Goal: Task Accomplishment & Management: Complete application form

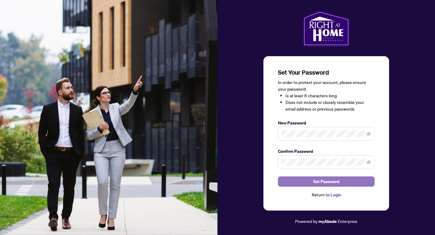
click at [328, 181] on span "Set Password" at bounding box center [326, 182] width 26 height 10
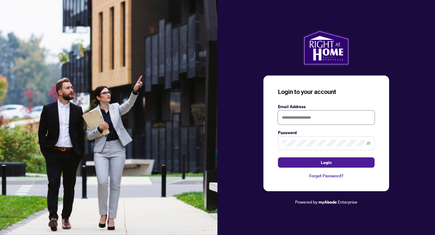
click at [336, 116] on input "text" at bounding box center [326, 118] width 97 height 14
type input "**********"
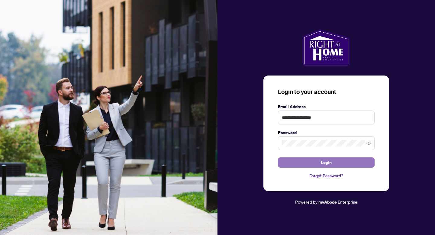
click at [348, 162] on button "Login" at bounding box center [326, 162] width 97 height 10
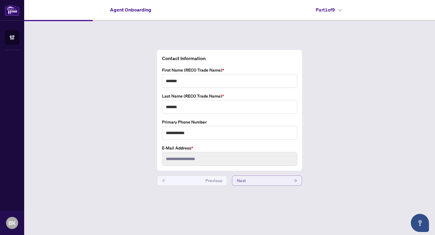
click at [286, 178] on button "Next" at bounding box center [267, 180] width 70 height 10
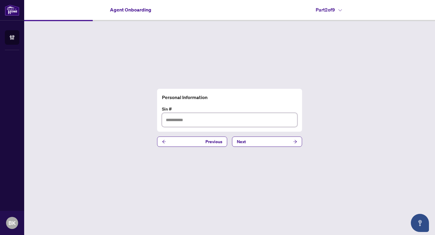
click at [265, 121] on input "text" at bounding box center [229, 120] width 135 height 14
type input "*********"
click at [296, 139] on span "button" at bounding box center [295, 142] width 4 height 10
click at [295, 138] on span "button" at bounding box center [295, 142] width 4 height 10
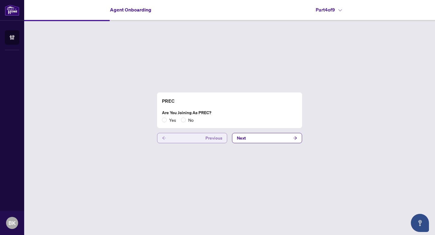
click at [162, 136] on icon "arrow-left" at bounding box center [164, 138] width 4 height 4
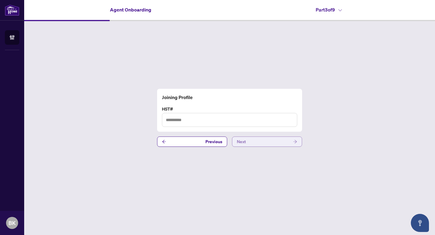
click at [295, 141] on icon "arrow-right" at bounding box center [295, 142] width 4 height 4
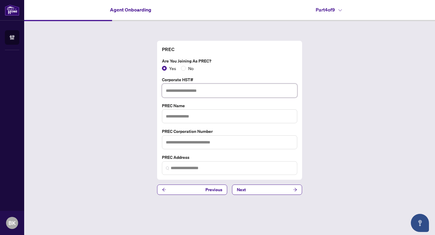
click at [229, 91] on input "text" at bounding box center [229, 91] width 135 height 14
type input "**********"
click at [197, 115] on input "text" at bounding box center [229, 116] width 135 height 14
click at [184, 116] on input "**********" at bounding box center [229, 116] width 135 height 14
type input "**********"
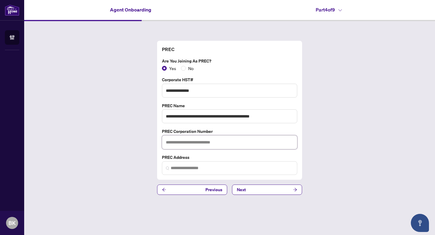
click at [188, 141] on input "text" at bounding box center [229, 142] width 135 height 14
type input "*********"
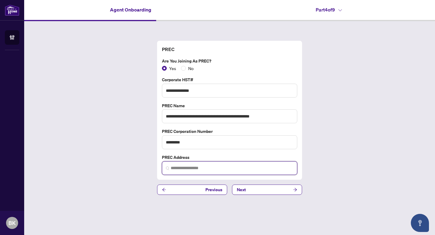
click at [180, 166] on input "search" at bounding box center [232, 168] width 123 height 6
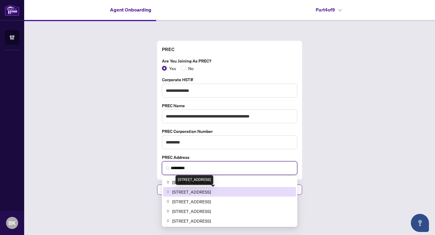
click at [184, 190] on span "[STREET_ADDRESS]" at bounding box center [191, 191] width 39 height 7
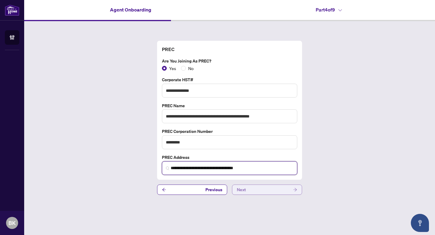
type input "**********"
click at [296, 188] on icon "arrow-right" at bounding box center [295, 189] width 4 height 3
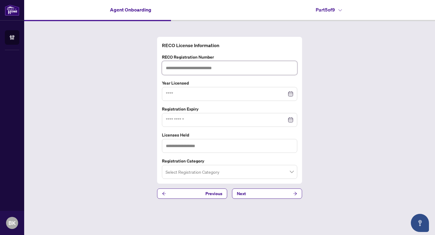
click at [233, 66] on input "text" at bounding box center [229, 68] width 135 height 14
type input "*******"
click at [288, 94] on div at bounding box center [229, 94] width 127 height 7
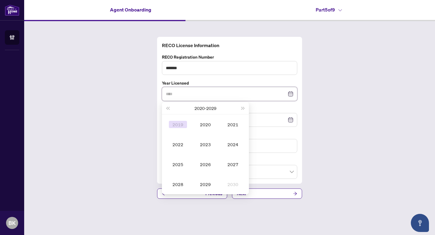
type input "****"
click at [169, 107] on span "Last year (Control + left)" at bounding box center [167, 108] width 3 height 3
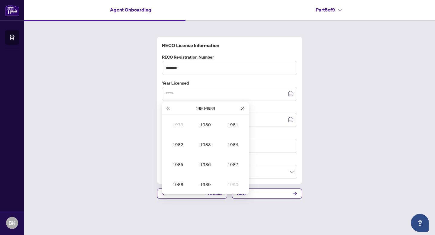
click at [242, 107] on span "Next year (Control + right)" at bounding box center [243, 108] width 3 height 3
type input "****"
click at [235, 123] on div "2011" at bounding box center [233, 124] width 18 height 7
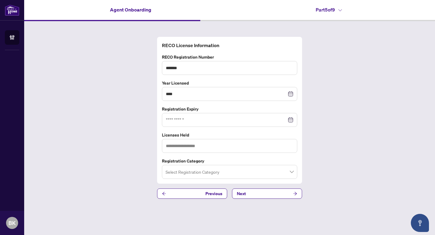
click at [291, 120] on div at bounding box center [229, 120] width 127 height 7
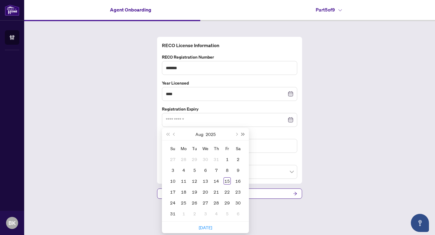
click at [242, 133] on span "Next year (Control + right)" at bounding box center [243, 134] width 3 height 3
type input "**********"
click at [204, 169] on div "11" at bounding box center [205, 169] width 7 height 7
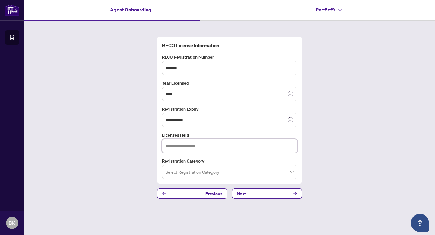
click at [212, 145] on input "text" at bounding box center [229, 146] width 135 height 14
click at [278, 158] on label "Registration Category" at bounding box center [229, 161] width 135 height 7
click at [292, 172] on span at bounding box center [229, 171] width 128 height 11
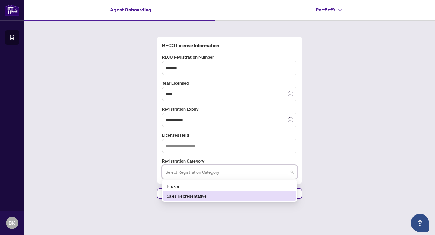
click at [268, 194] on div "Sales Representative" at bounding box center [230, 195] width 126 height 7
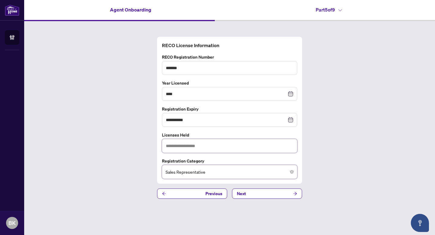
click at [261, 143] on input "text" at bounding box center [229, 146] width 135 height 14
type input "***"
click at [317, 170] on div "**********" at bounding box center [229, 117] width 411 height 193
click at [294, 192] on icon "arrow-right" at bounding box center [295, 193] width 4 height 3
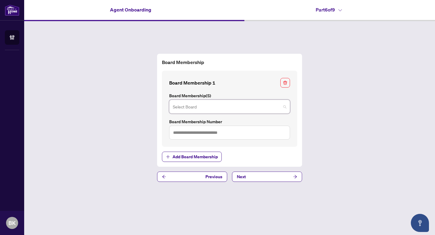
click at [274, 105] on input "search" at bounding box center [227, 107] width 108 height 13
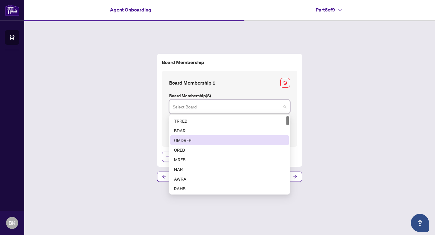
click at [258, 140] on div "OMDREB" at bounding box center [229, 140] width 111 height 7
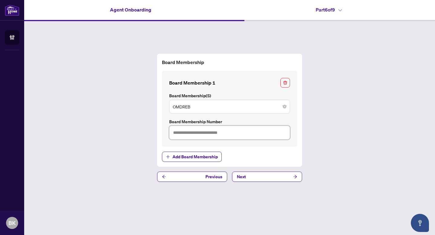
click at [255, 135] on input "text" at bounding box center [229, 133] width 121 height 14
type input "*******"
click at [295, 175] on icon "arrow-right" at bounding box center [295, 177] width 4 height 4
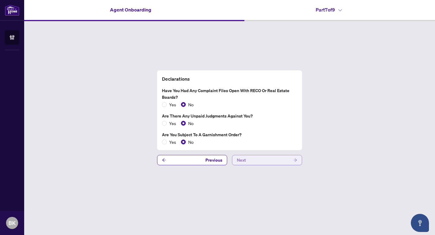
click at [292, 159] on button "Next" at bounding box center [267, 160] width 70 height 10
click at [294, 158] on icon "arrow-right" at bounding box center [295, 160] width 4 height 4
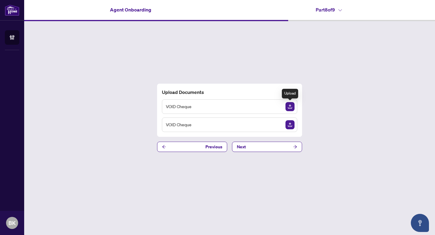
click at [291, 102] on img "Upload Document" at bounding box center [289, 106] width 9 height 9
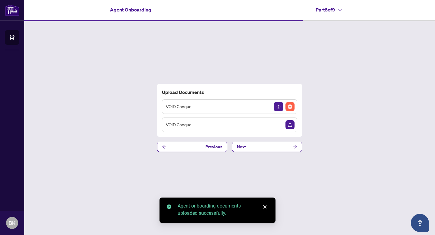
click at [364, 203] on div "Upload Documents VOID Cheque VOID Cheque Previous Next" at bounding box center [229, 117] width 411 height 193
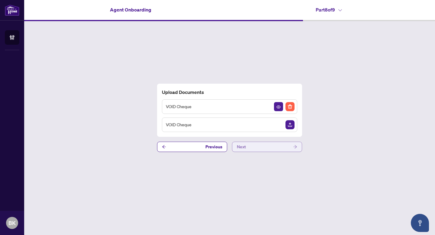
click at [295, 146] on icon "arrow-right" at bounding box center [295, 147] width 4 height 4
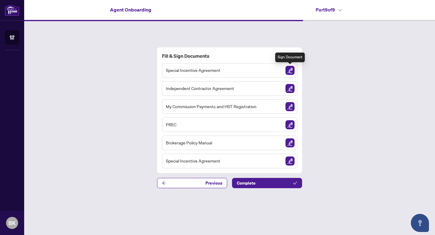
click at [288, 70] on img "Sign Document" at bounding box center [289, 70] width 9 height 9
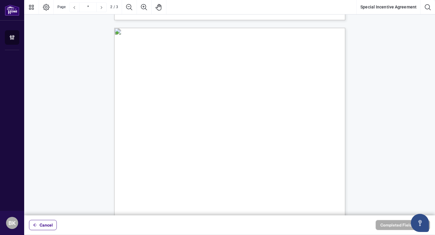
scroll to position [301, 0]
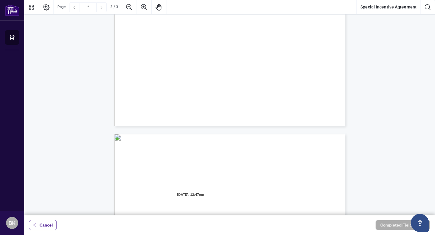
type input "*"
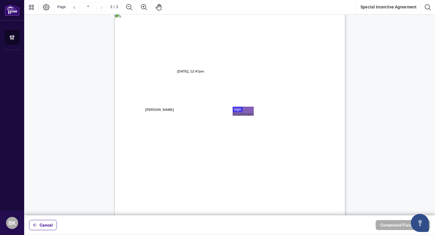
scroll to position [624, 0]
click at [237, 106] on div at bounding box center [229, 107] width 411 height 215
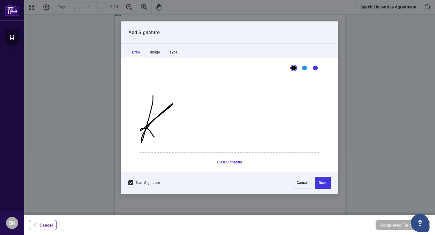
drag, startPoint x: 153, startPoint y: 95, endPoint x: 156, endPoint y: 138, distance: 42.4
click at [156, 138] on icon "Drawing canvas" at bounding box center [229, 115] width 181 height 74
drag, startPoint x: 169, startPoint y: 125, endPoint x: 203, endPoint y: 109, distance: 37.0
click at [201, 116] on icon "Drawing canvas" at bounding box center [229, 115] width 181 height 74
click at [198, 131] on icon "Drawing canvas" at bounding box center [229, 115] width 181 height 74
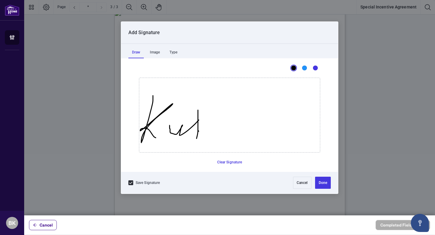
drag, startPoint x: 198, startPoint y: 110, endPoint x: 196, endPoint y: 139, distance: 28.7
click at [196, 139] on icon "Drawing canvas" at bounding box center [229, 115] width 181 height 74
drag, startPoint x: 193, startPoint y: 120, endPoint x: 204, endPoint y: 121, distance: 10.9
click at [204, 121] on icon "Drawing canvas" at bounding box center [229, 115] width 181 height 74
drag, startPoint x: 206, startPoint y: 123, endPoint x: 240, endPoint y: 133, distance: 35.6
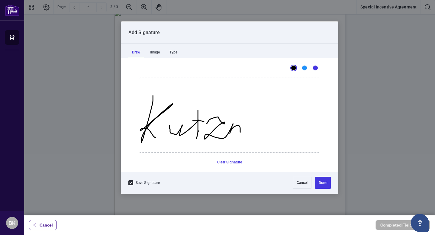
click at [240, 133] on icon "Drawing canvas" at bounding box center [229, 115] width 181 height 74
click at [248, 130] on icon "Drawing canvas" at bounding box center [229, 115] width 181 height 74
drag, startPoint x: 248, startPoint y: 130, endPoint x: 298, endPoint y: 110, distance: 53.8
click at [325, 183] on button "Done" at bounding box center [323, 183] width 16 height 12
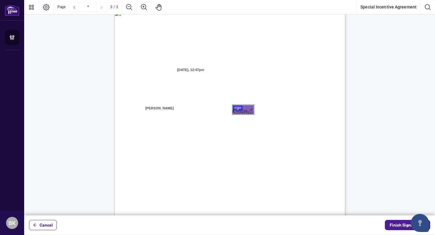
click at [239, 107] on div "Page 3" at bounding box center [243, 109] width 21 height 6
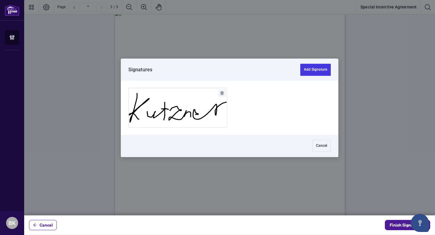
click at [220, 91] on icon "Delete" at bounding box center [222, 93] width 4 height 4
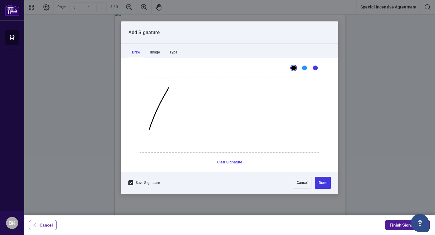
drag, startPoint x: 168, startPoint y: 87, endPoint x: 145, endPoint y: 141, distance: 58.7
click at [145, 144] on icon "Drawing canvas" at bounding box center [229, 115] width 181 height 74
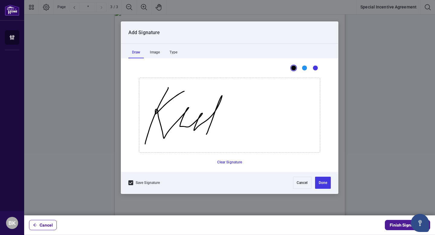
drag, startPoint x: 184, startPoint y: 91, endPoint x: 206, endPoint y: 134, distance: 48.4
click at [206, 134] on icon "Drawing canvas" at bounding box center [229, 115] width 181 height 74
drag, startPoint x: 209, startPoint y: 113, endPoint x: 219, endPoint y: 113, distance: 10.0
click at [219, 113] on icon "Drawing canvas" at bounding box center [229, 115] width 181 height 74
drag, startPoint x: 222, startPoint y: 115, endPoint x: 233, endPoint y: 128, distance: 17.1
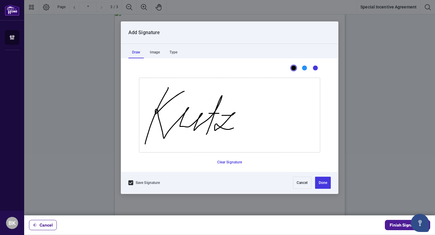
click at [233, 128] on icon "Drawing canvas" at bounding box center [229, 115] width 181 height 74
drag, startPoint x: 244, startPoint y: 112, endPoint x: 252, endPoint y: 129, distance: 19.3
click at [252, 129] on icon "Drawing canvas" at bounding box center [229, 115] width 181 height 74
drag, startPoint x: 258, startPoint y: 120, endPoint x: 311, endPoint y: 109, distance: 54.2
click at [311, 110] on icon "Drawing canvas" at bounding box center [229, 115] width 181 height 74
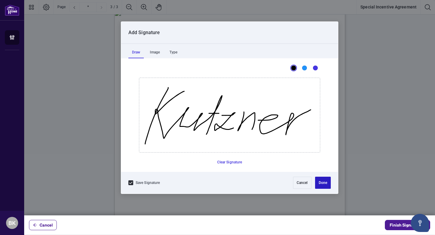
click at [322, 185] on button "Done" at bounding box center [323, 183] width 16 height 12
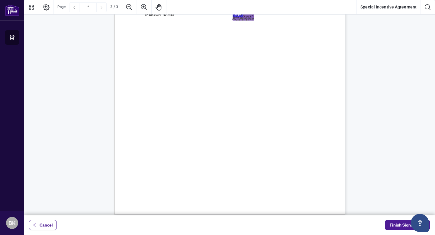
scroll to position [723, 0]
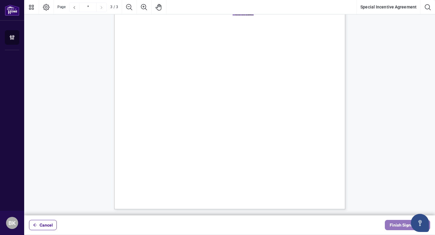
click at [399, 223] on span "Finish Signing" at bounding box center [403, 225] width 27 height 10
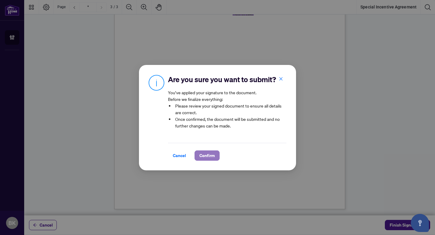
click at [205, 154] on span "Confirm" at bounding box center [206, 156] width 15 height 10
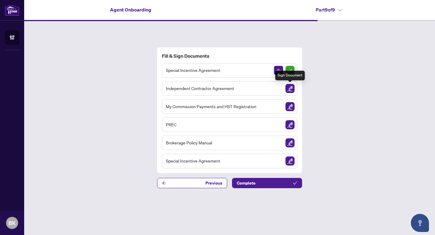
click at [289, 88] on img "Sign Document" at bounding box center [289, 88] width 9 height 9
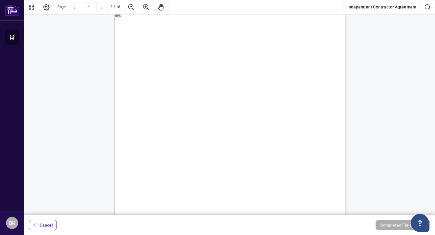
type input "*"
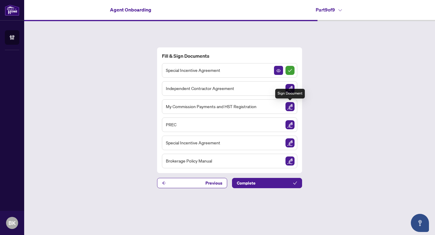
click at [291, 104] on img "Sign Document" at bounding box center [289, 106] width 9 height 9
click at [291, 124] on img "Sign Document" at bounding box center [289, 124] width 9 height 9
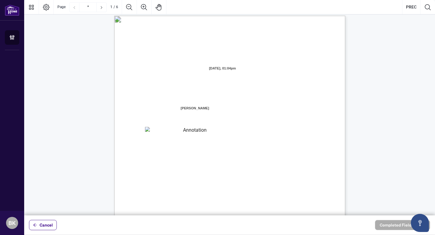
scroll to position [5, 0]
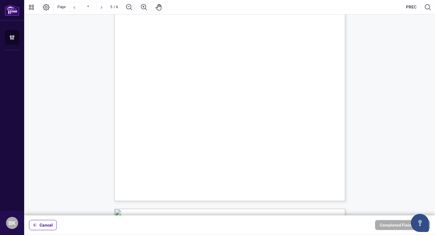
type input "*"
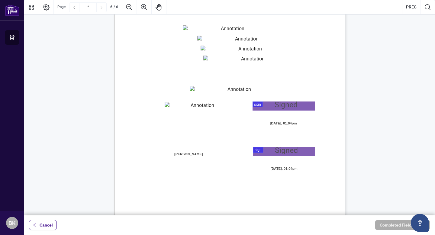
scroll to position [1574, 0]
click at [260, 92] on textarea "01K2N880SMA538W6PVWWG0JWA7" at bounding box center [237, 91] width 95 height 9
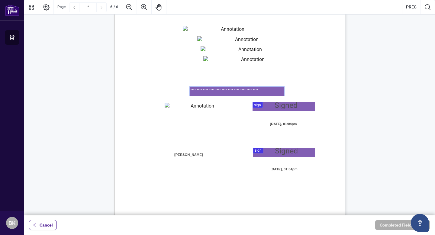
type textarea "**********"
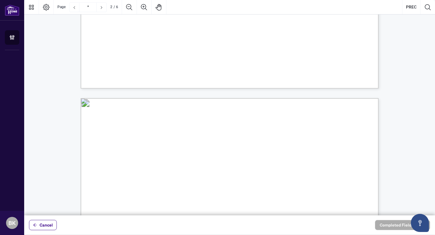
scroll to position [255, 0]
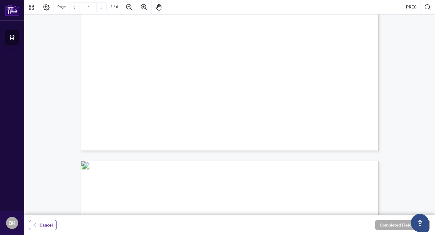
type input "*"
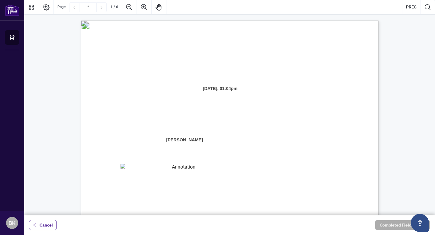
type textarea "**********"
click at [166, 169] on textarea "01K2N871QHNVQQYWWGNNAD92Y4" at bounding box center [181, 170] width 122 height 12
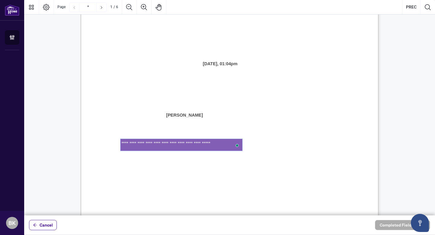
scroll to position [25, 0]
type textarea "**********"
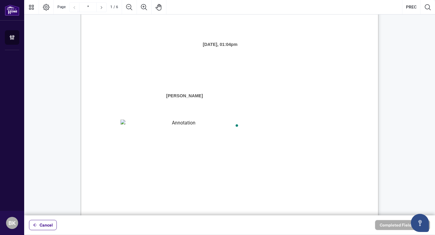
scroll to position [0, 0]
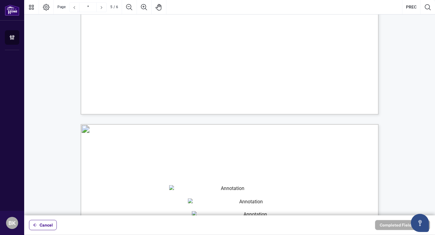
type input "*"
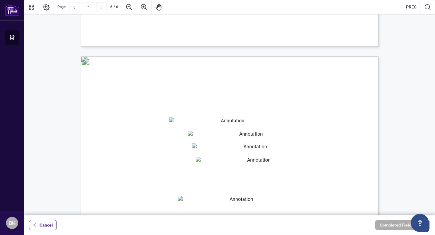
scroll to position [1940, 0]
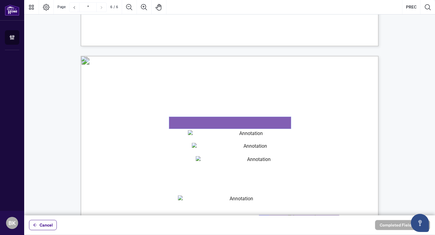
click at [185, 121] on textarea "01K2N87DY2TBBAEEYXCWHWSGMG" at bounding box center [230, 123] width 122 height 12
type textarea "**********"
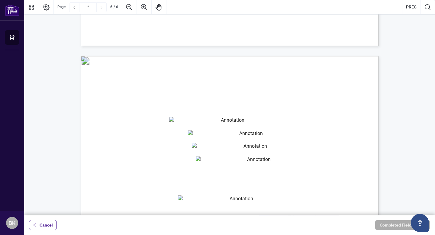
click at [183, 108] on span "in any real estate trading activity." at bounding box center [149, 107] width 67 height 7
click at [206, 136] on textarea "01K2N87QNZ52YW6DM5F5ZP82YQ" at bounding box center [249, 136] width 122 height 12
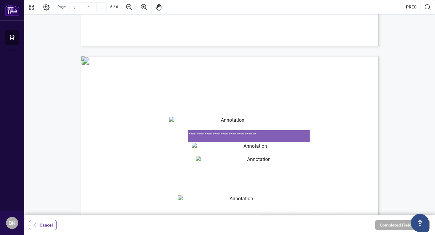
type textarea "**********"
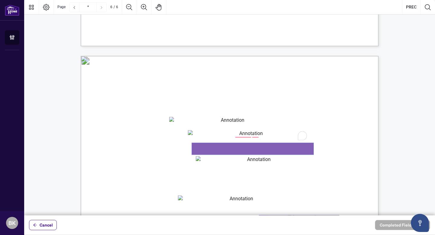
click at [281, 149] on textarea "01K2N87VWX9FSG7KFZDP3WWF8Q" at bounding box center [253, 149] width 122 height 12
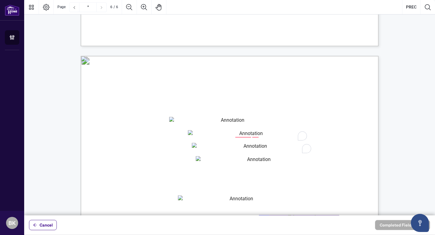
click at [302, 136] on div "2" at bounding box center [302, 135] width 8 height 9
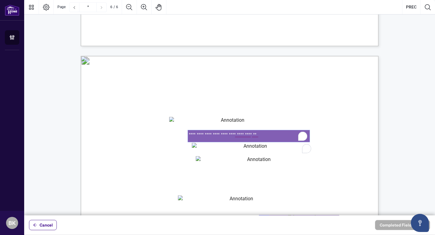
click at [286, 134] on textarea "**********" at bounding box center [249, 136] width 122 height 12
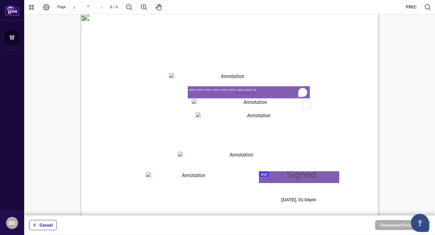
scroll to position [1960, 0]
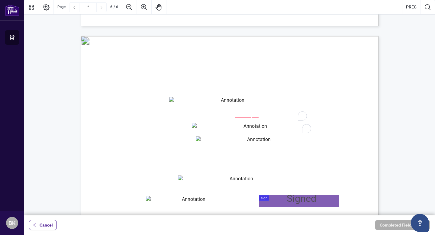
click at [181, 133] on span "Ontario Corporation Number:" at bounding box center [149, 133] width 66 height 7
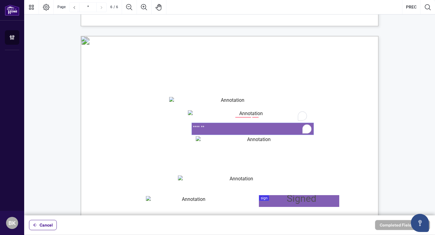
click at [193, 126] on textarea "*******" at bounding box center [253, 129] width 122 height 12
type textarea "*********"
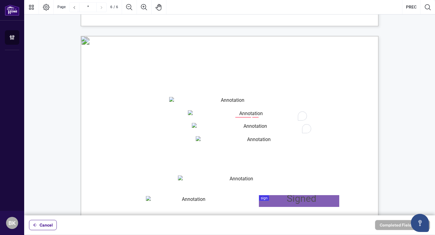
click at [229, 142] on textarea "01K2N87J80Q9953MCJDTE5Z6QM" at bounding box center [257, 142] width 122 height 12
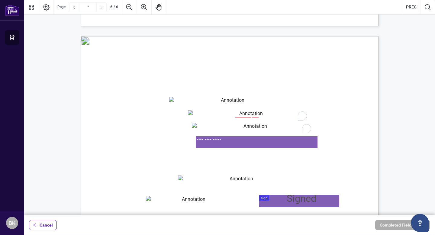
type textarea "**********"
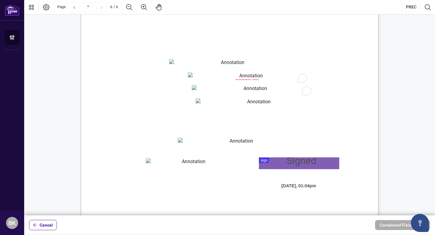
scroll to position [1998, 0]
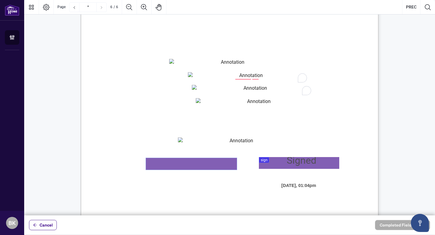
click at [212, 162] on textarea "01K2N884WGPMN0CYYT5M8Z5CXC" at bounding box center [191, 164] width 91 height 12
type textarea "**********"
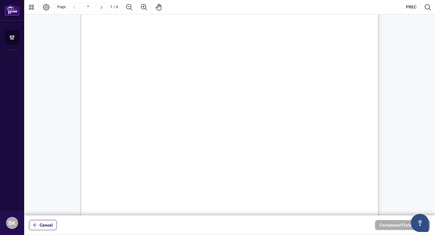
scroll to position [0, 0]
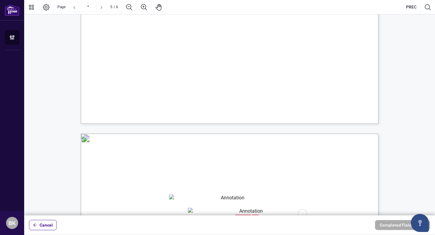
type input "*"
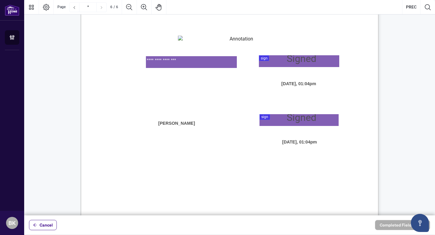
scroll to position [2100, 0]
type textarea "**********"
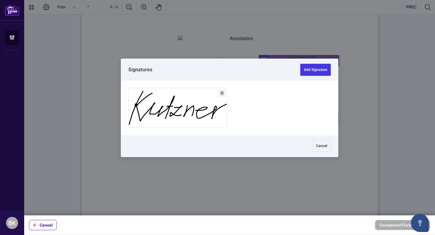
click at [267, 56] on div at bounding box center [229, 107] width 411 height 215
click at [319, 68] on button "Add Signature" at bounding box center [315, 70] width 30 height 12
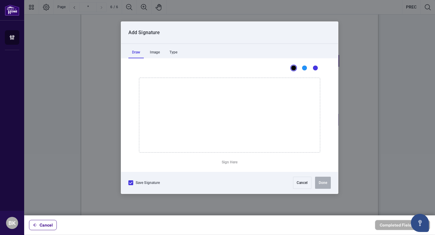
click at [131, 182] on icon at bounding box center [130, 183] width 3 height 2
click at [131, 182] on div at bounding box center [130, 182] width 5 height 5
click at [302, 182] on button "Cancel" at bounding box center [302, 183] width 18 height 12
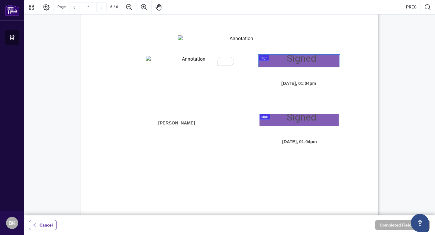
click at [265, 57] on div at bounding box center [229, 107] width 411 height 215
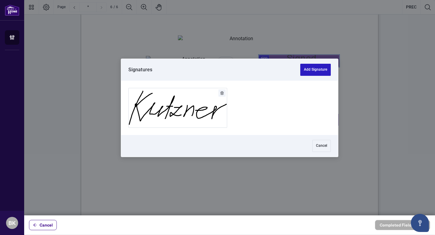
click at [303, 68] on button "Add Signature" at bounding box center [315, 70] width 30 height 12
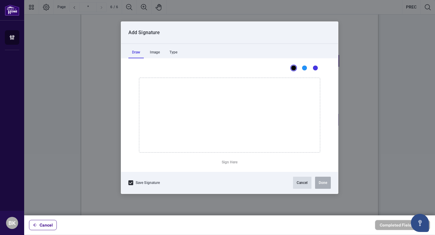
click at [298, 183] on button "Cancel" at bounding box center [302, 183] width 18 height 12
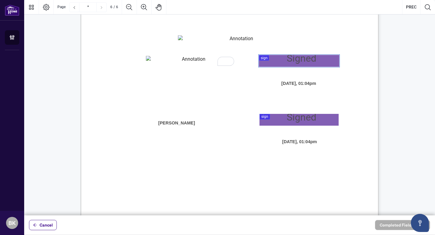
click at [264, 56] on div at bounding box center [229, 107] width 411 height 215
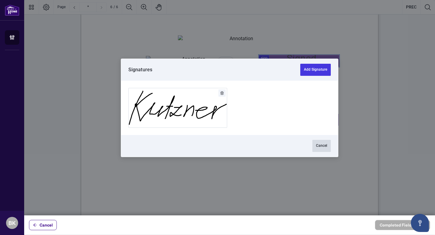
click at [315, 145] on button "Cancel" at bounding box center [321, 146] width 18 height 12
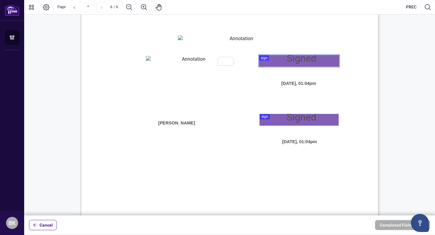
click at [178, 123] on span "[PERSON_NAME]" at bounding box center [177, 123] width 114 height 12
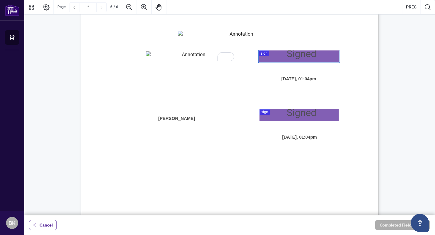
scroll to position [2104, 0]
click at [267, 52] on div at bounding box center [229, 107] width 411 height 215
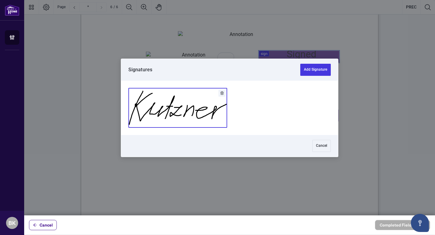
click at [202, 124] on button "Add Signature" at bounding box center [178, 107] width 98 height 39
click at [265, 111] on div at bounding box center [229, 107] width 411 height 215
click at [188, 120] on button "Add Signature" at bounding box center [178, 107] width 98 height 39
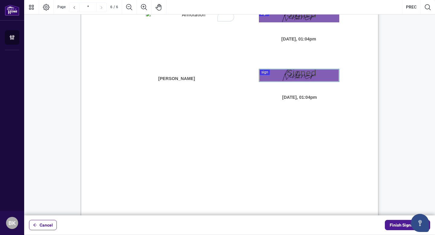
scroll to position [2172, 0]
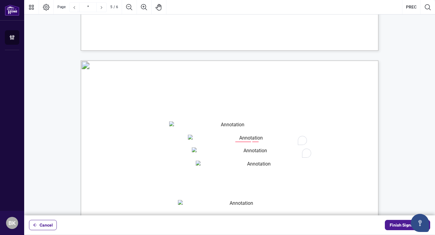
type input "*"
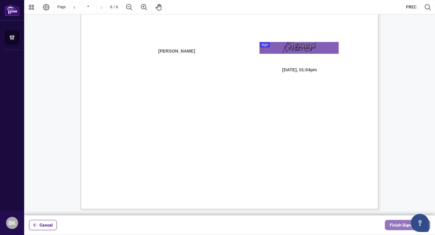
click at [393, 225] on span "Finish Signing" at bounding box center [403, 225] width 27 height 10
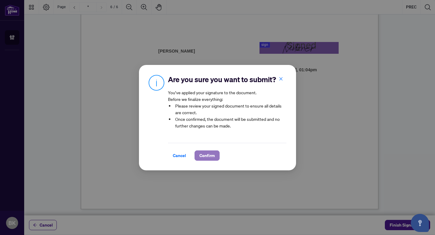
click at [210, 155] on span "Confirm" at bounding box center [206, 156] width 15 height 10
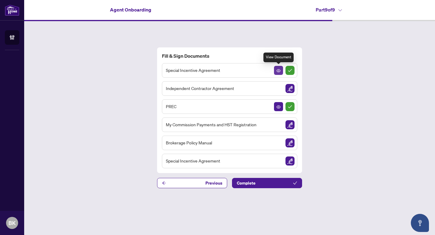
click at [278, 70] on icon "View Document" at bounding box center [278, 71] width 4 height 4
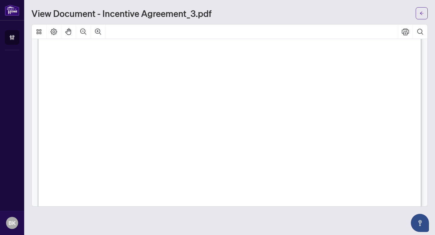
scroll to position [1157, 0]
click at [113, 69] on span "[PERSON_NAME]" at bounding box center [111, 70] width 40 height 7
click at [114, 70] on span "[PERSON_NAME]" at bounding box center [111, 70] width 40 height 7
click at [145, 78] on span "Name: ______________________________" at bounding box center [123, 77] width 103 height 8
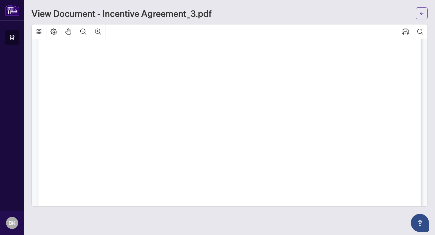
scroll to position [0, 0]
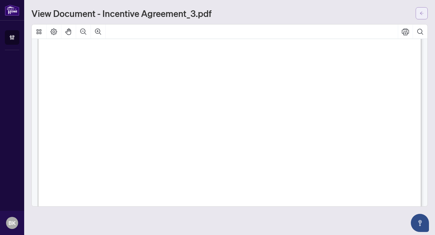
click at [421, 13] on icon "arrow-left" at bounding box center [421, 13] width 4 height 4
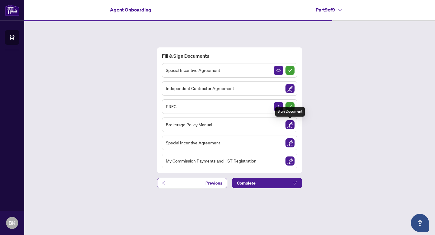
click at [291, 123] on img "Sign Document" at bounding box center [289, 124] width 9 height 9
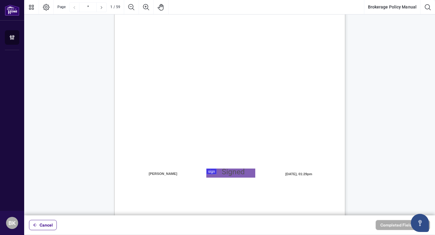
scroll to position [121, 0]
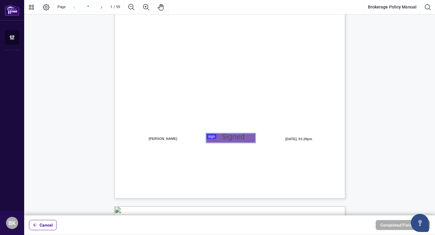
click at [212, 136] on div at bounding box center [229, 107] width 411 height 215
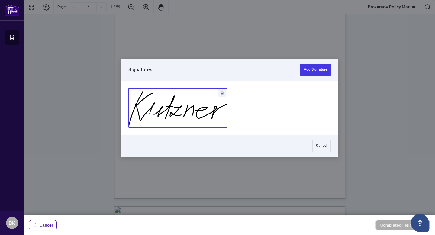
click at [205, 121] on button "Add Signature" at bounding box center [178, 107] width 98 height 39
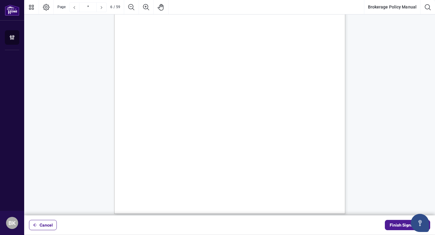
scroll to position [1659, 0]
type input "*"
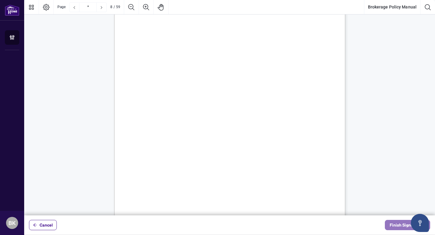
click at [393, 224] on span "Finish Signing" at bounding box center [403, 225] width 27 height 10
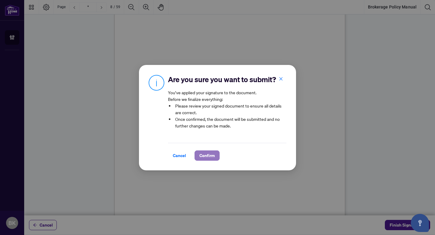
click at [210, 153] on span "Confirm" at bounding box center [206, 156] width 15 height 10
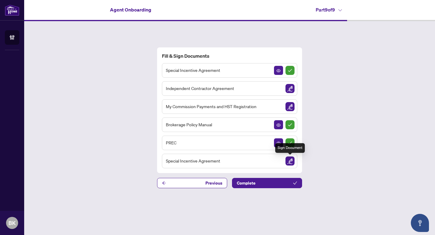
click at [289, 160] on img "Sign Document" at bounding box center [289, 160] width 9 height 9
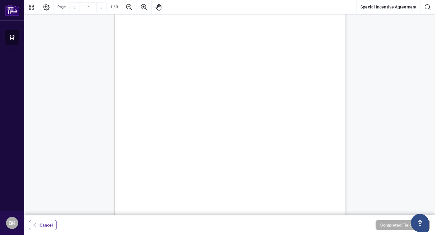
scroll to position [93, 0]
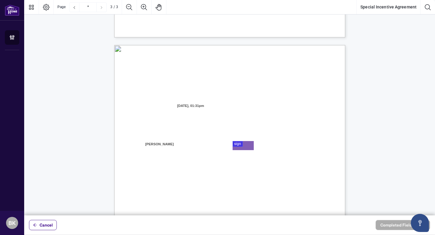
type input "*"
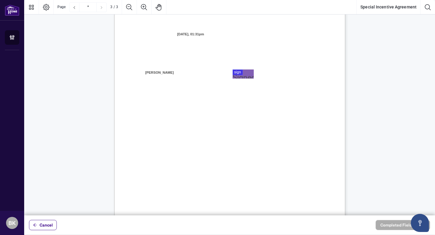
scroll to position [660, 0]
click at [249, 73] on div at bounding box center [229, 107] width 411 height 215
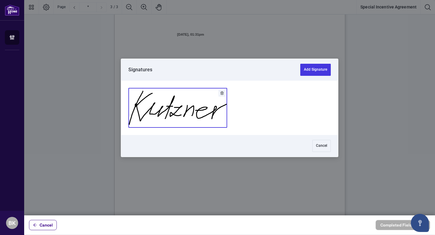
click at [207, 122] on button "Add Signature" at bounding box center [178, 107] width 98 height 39
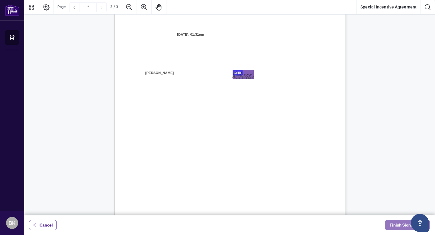
click at [394, 225] on span "Finish Signing" at bounding box center [403, 225] width 27 height 10
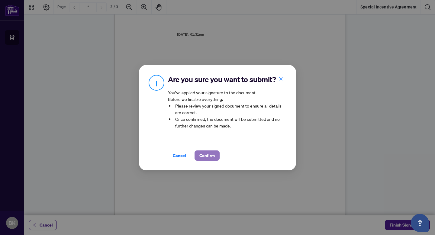
click at [209, 154] on span "Confirm" at bounding box center [206, 156] width 15 height 10
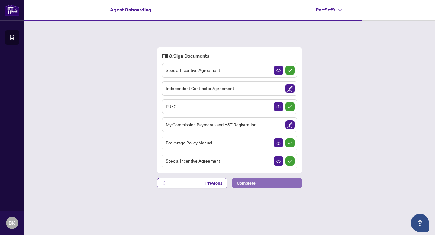
click at [287, 181] on button "Complete" at bounding box center [267, 183] width 70 height 10
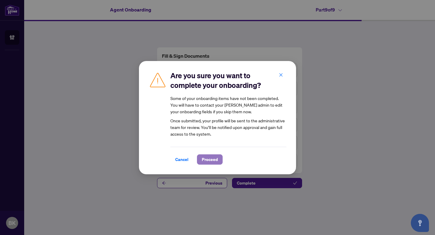
click at [209, 157] on span "Proceed" at bounding box center [210, 160] width 16 height 10
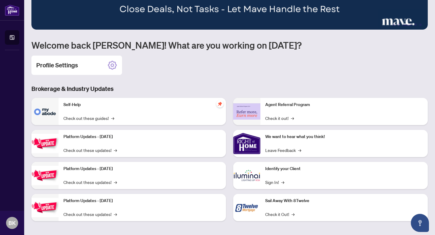
scroll to position [43, 0]
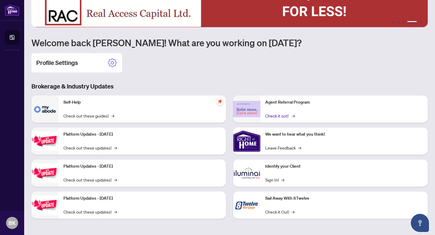
click at [290, 115] on link "Check it out! →" at bounding box center [279, 115] width 29 height 7
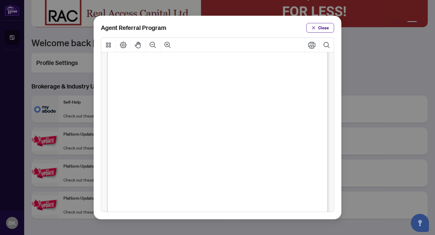
scroll to position [0, 0]
click at [323, 27] on span "Close" at bounding box center [323, 28] width 11 height 10
